Goal: Task Accomplishment & Management: Manage account settings

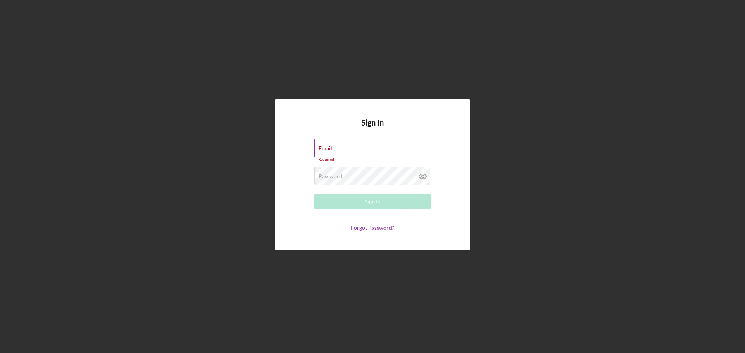
click at [355, 144] on div "Email Required" at bounding box center [372, 150] width 116 height 23
click at [365, 149] on input "Email" at bounding box center [372, 148] width 116 height 19
type input "rllewellyn@womenventure.org"
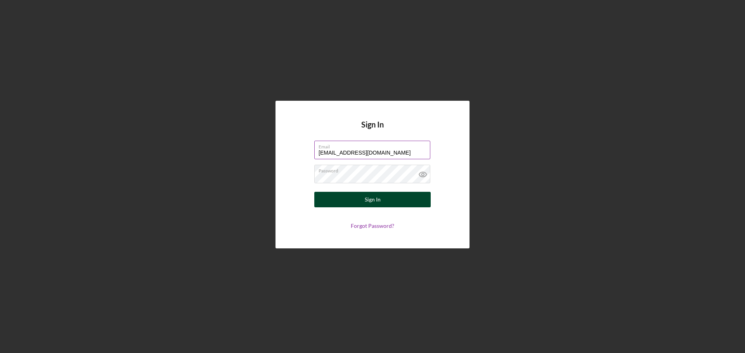
click at [372, 201] on div "Sign In" at bounding box center [373, 200] width 16 height 16
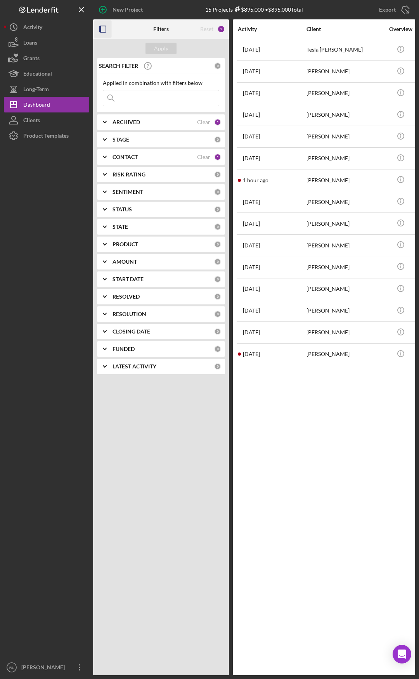
click at [102, 24] on icon "button" at bounding box center [102, 29] width 17 height 17
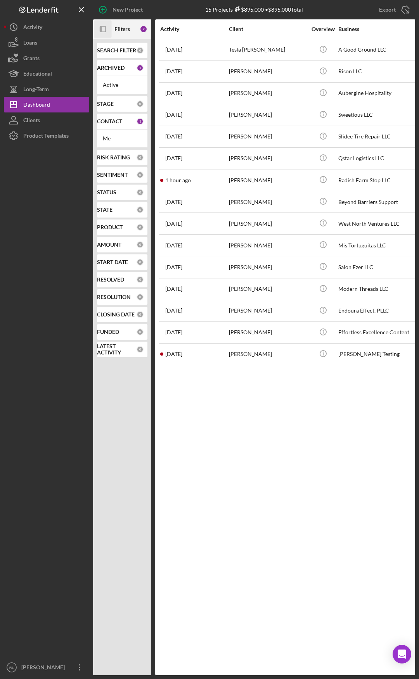
click at [273, 353] on div "Activity Client Overview Business Contact Product Category Amount Started Icon/…" at bounding box center [285, 347] width 260 height 656
